Goal: Information Seeking & Learning: Learn about a topic

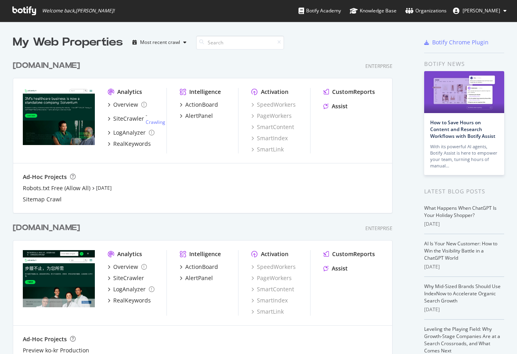
scroll to position [348, 504]
click at [453, 45] on div "Botify Chrome Plugin" at bounding box center [460, 42] width 56 height 8
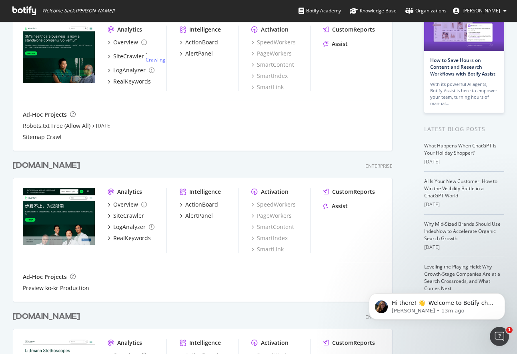
scroll to position [120, 0]
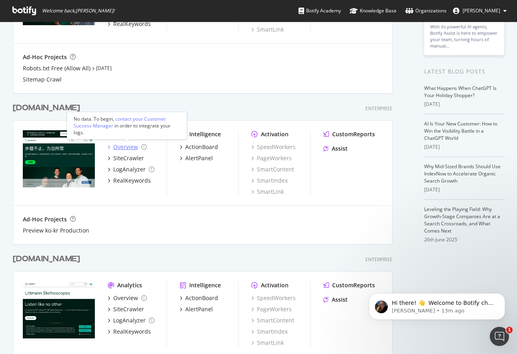
click at [126, 149] on div "Overview" at bounding box center [125, 147] width 25 height 8
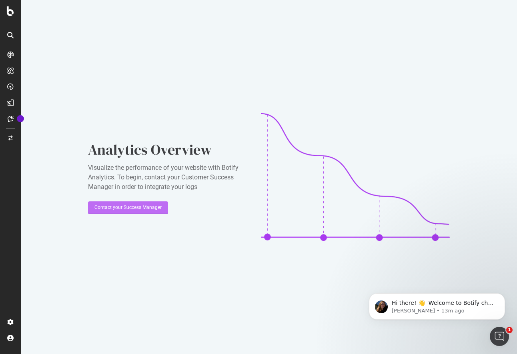
click at [135, 211] on div "Contact your Success Manager" at bounding box center [127, 207] width 67 height 7
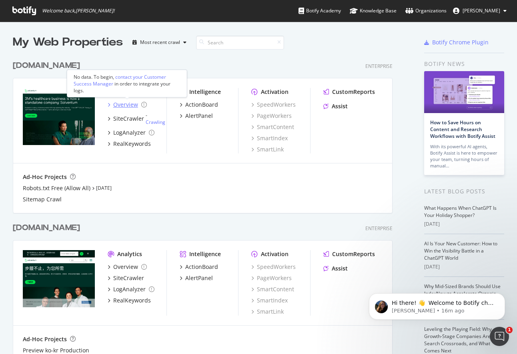
click at [128, 105] on div "Overview" at bounding box center [125, 105] width 25 height 8
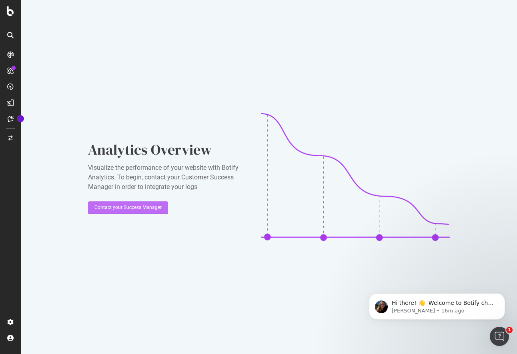
click at [131, 208] on div "Contact your Success Manager" at bounding box center [127, 207] width 67 height 7
click at [496, 17] on div "Analytics Overview Visualize the performance of your website with Botify Analyt…" at bounding box center [269, 177] width 496 height 354
click at [10, 15] on icon at bounding box center [10, 11] width 7 height 10
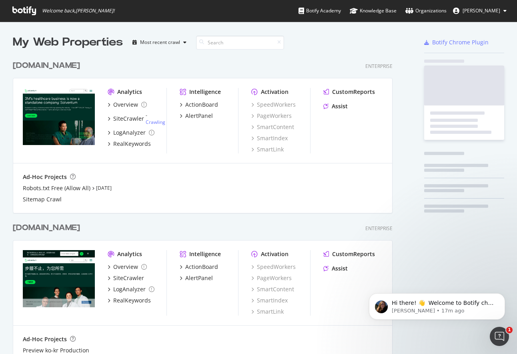
scroll to position [348, 504]
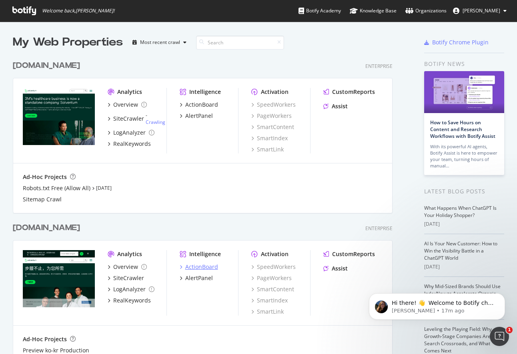
click at [205, 269] on div "ActionBoard" at bounding box center [201, 267] width 33 height 8
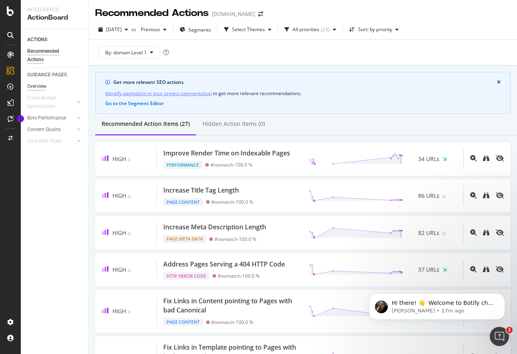
click at [33, 87] on div "Overview" at bounding box center [36, 86] width 19 height 8
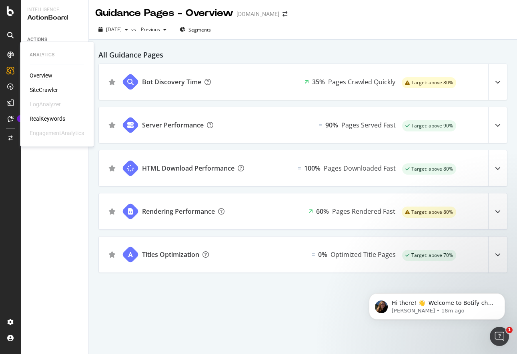
click at [47, 78] on div "Overview" at bounding box center [41, 76] width 23 height 8
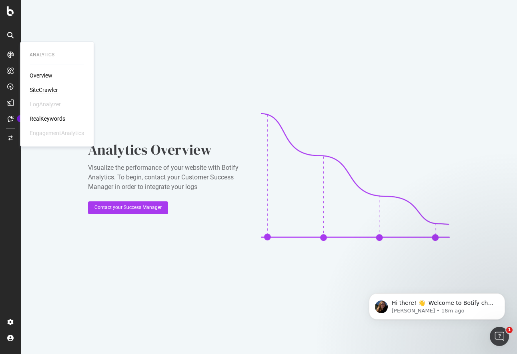
click at [44, 93] on div "SiteCrawler" at bounding box center [44, 90] width 28 height 8
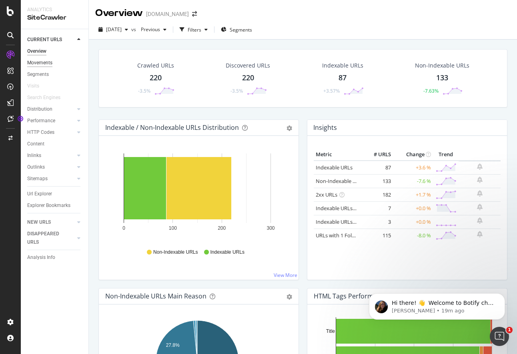
click at [40, 60] on div "Movements" at bounding box center [39, 63] width 25 height 8
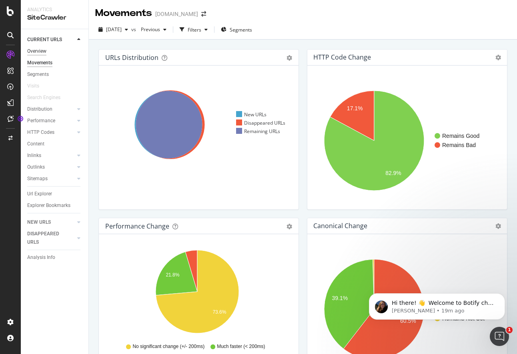
click at [38, 53] on div "Overview" at bounding box center [36, 51] width 19 height 8
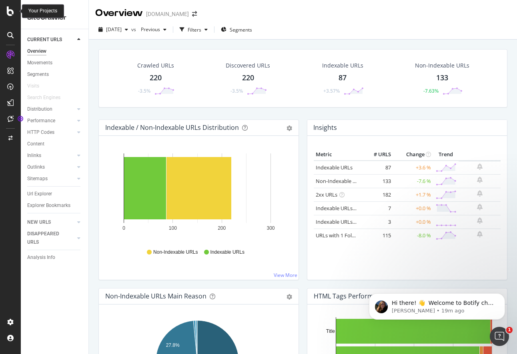
click at [8, 11] on icon at bounding box center [10, 11] width 7 height 10
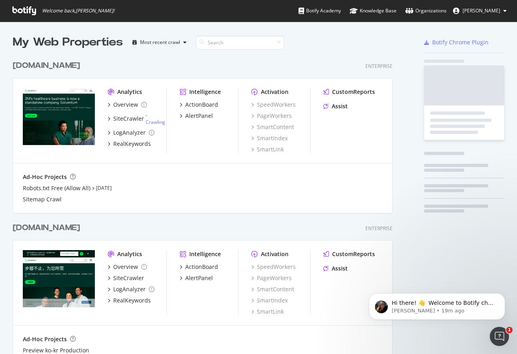
scroll to position [348, 504]
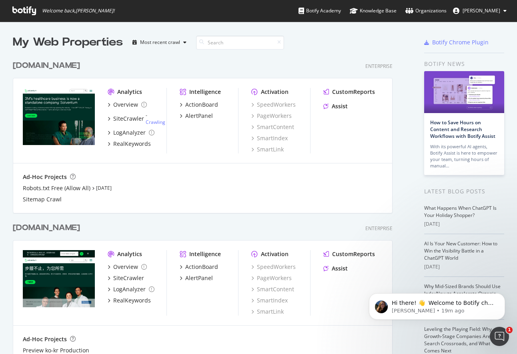
click at [187, 170] on div "Ad-Hoc Projects Robots.txt Free (Allow All) [DATE] Sitemap Crawl" at bounding box center [202, 189] width 379 height 50
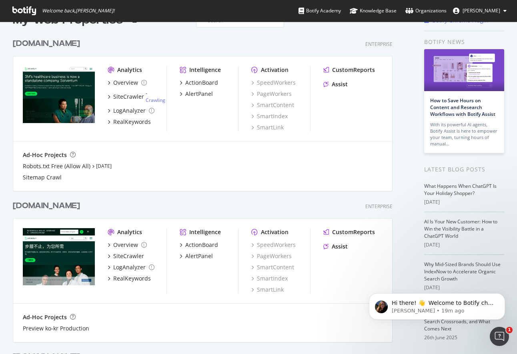
scroll to position [40, 0]
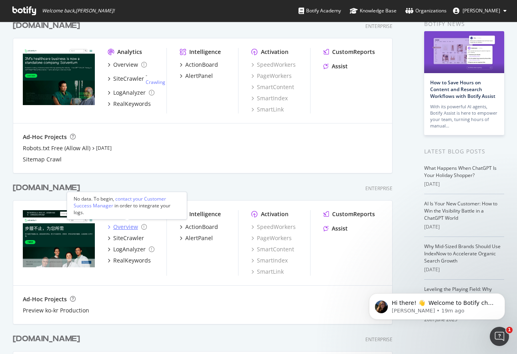
click at [133, 229] on div "Overview" at bounding box center [125, 227] width 25 height 8
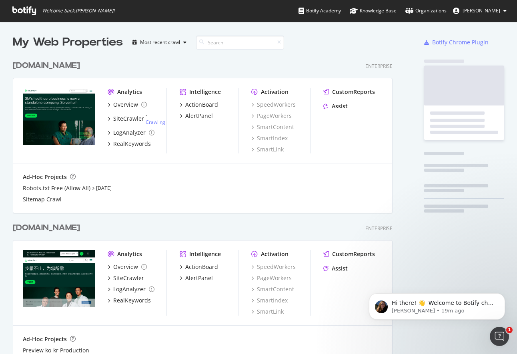
scroll to position [348, 504]
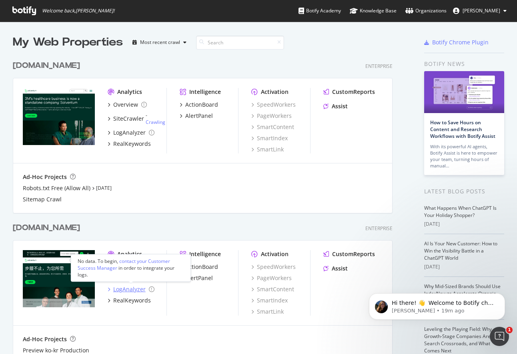
click at [135, 290] on div "LogAnalyzer" at bounding box center [129, 290] width 32 height 8
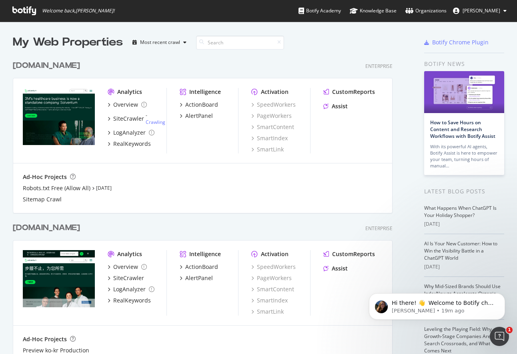
scroll to position [348, 504]
click at [140, 300] on div "RealKeywords" at bounding box center [132, 301] width 38 height 8
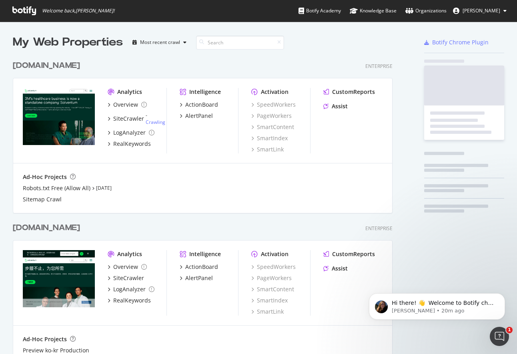
scroll to position [348, 504]
